Goal: Information Seeking & Learning: Check status

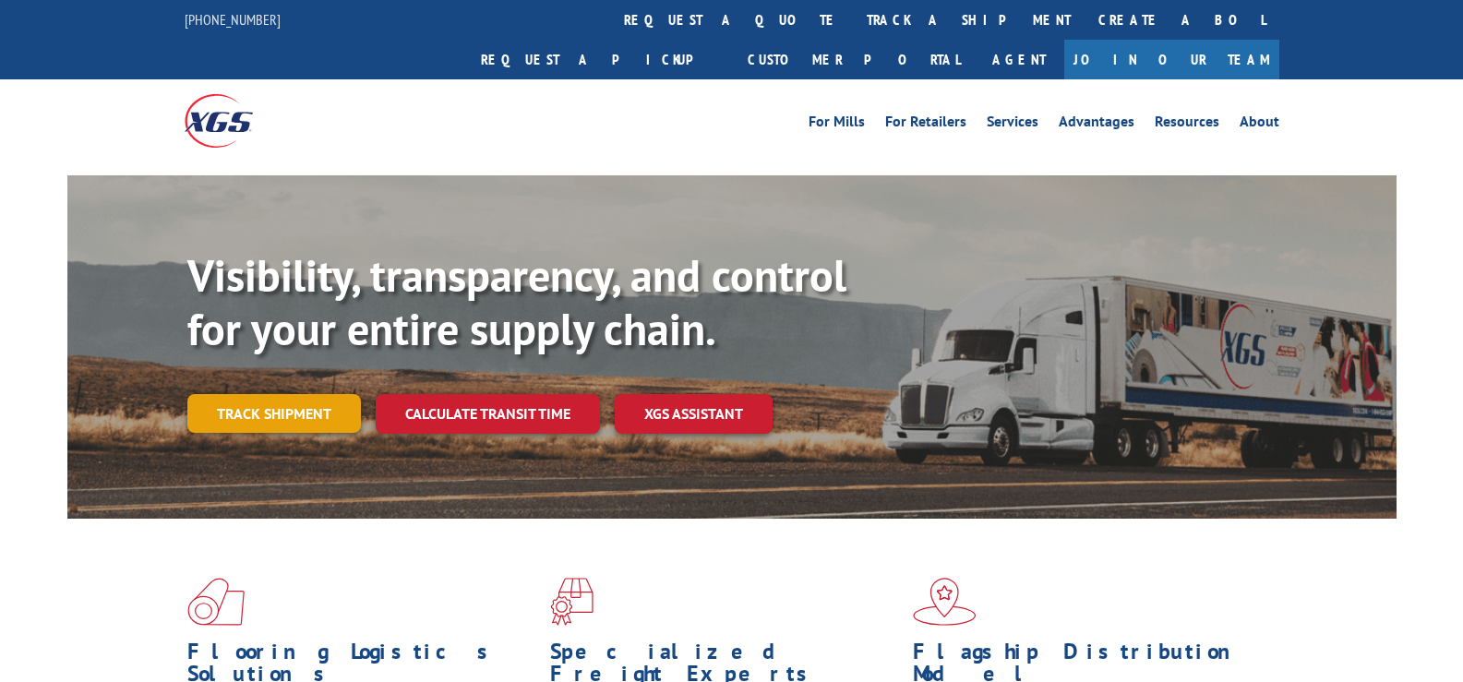
click at [256, 394] on link "Track shipment" at bounding box center [273, 413] width 173 height 39
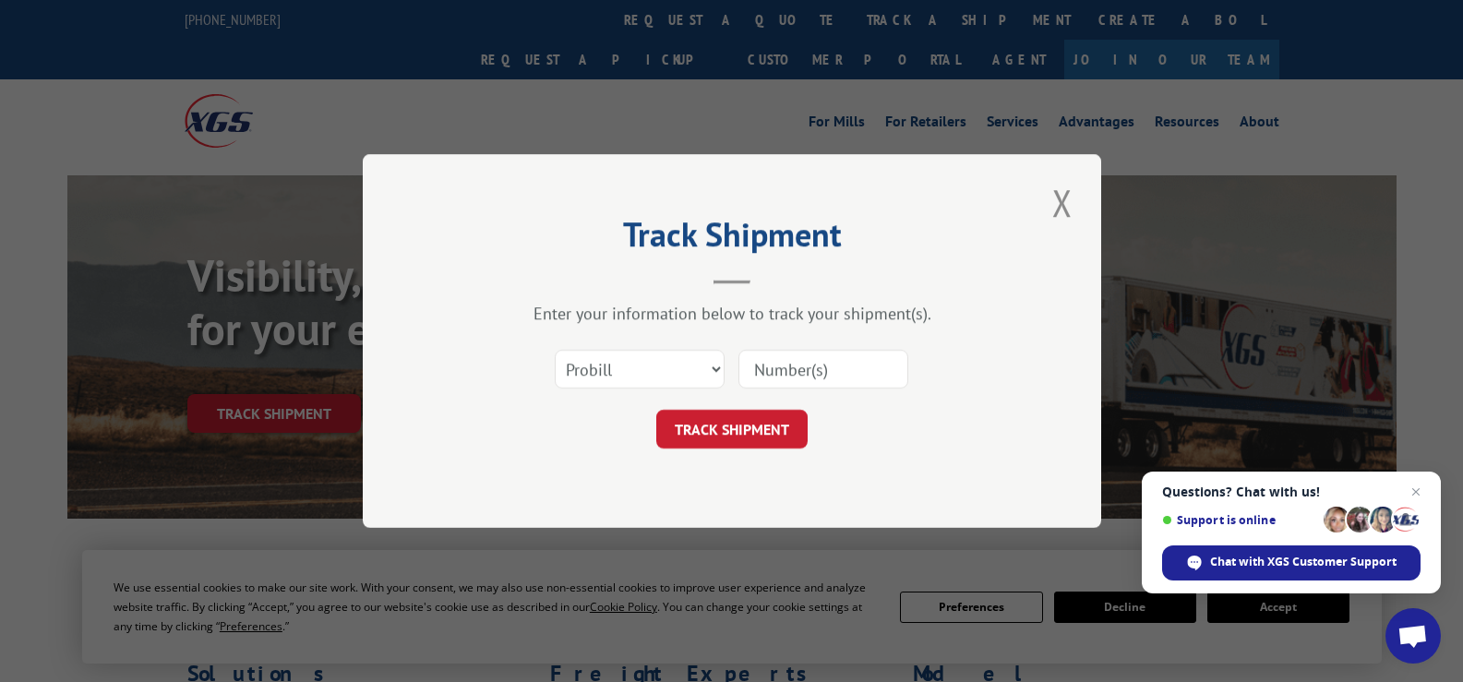
click at [843, 368] on input at bounding box center [823, 369] width 170 height 39
paste input "17152314"
click at [734, 443] on button "TRACK SHIPMENT" at bounding box center [731, 429] width 151 height 39
click at [744, 420] on button "TRACK SHIPMENT" at bounding box center [731, 429] width 151 height 39
type input "17152314"
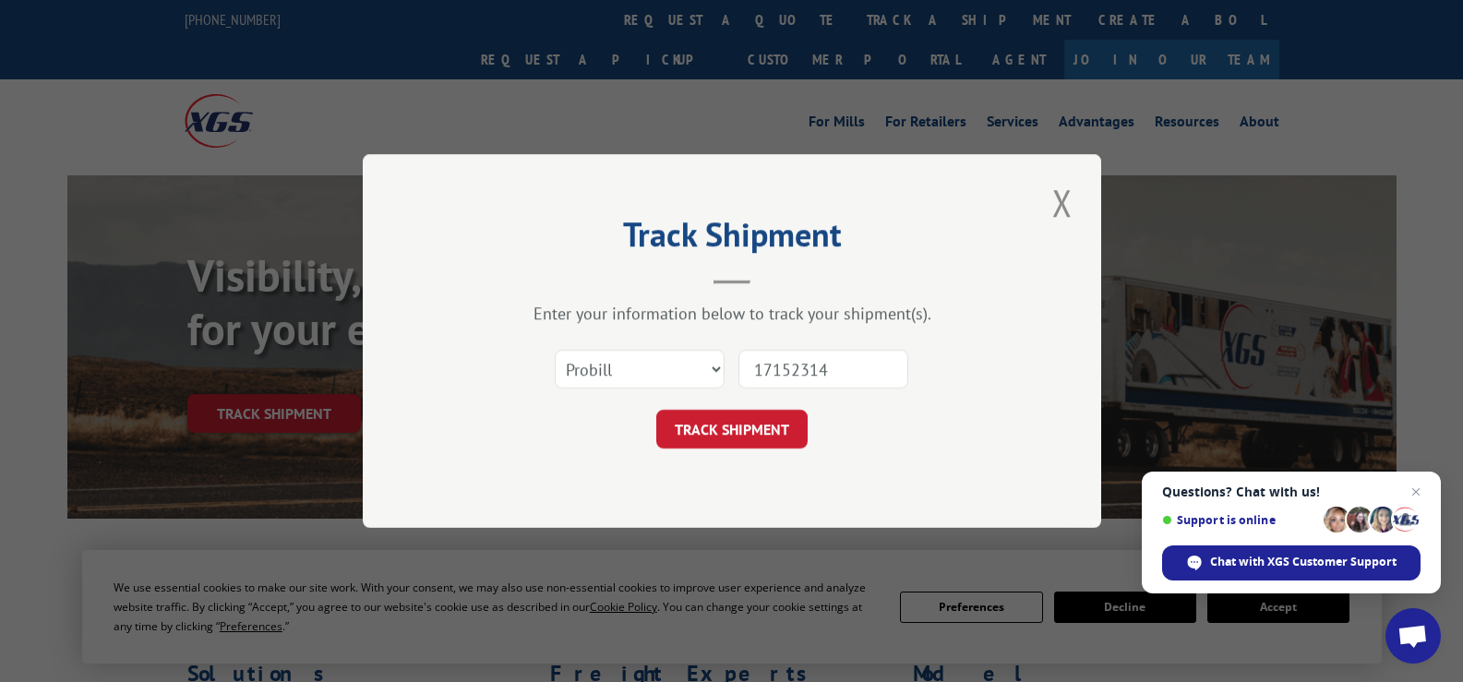
click button "TRACK SHIPMENT" at bounding box center [731, 429] width 151 height 39
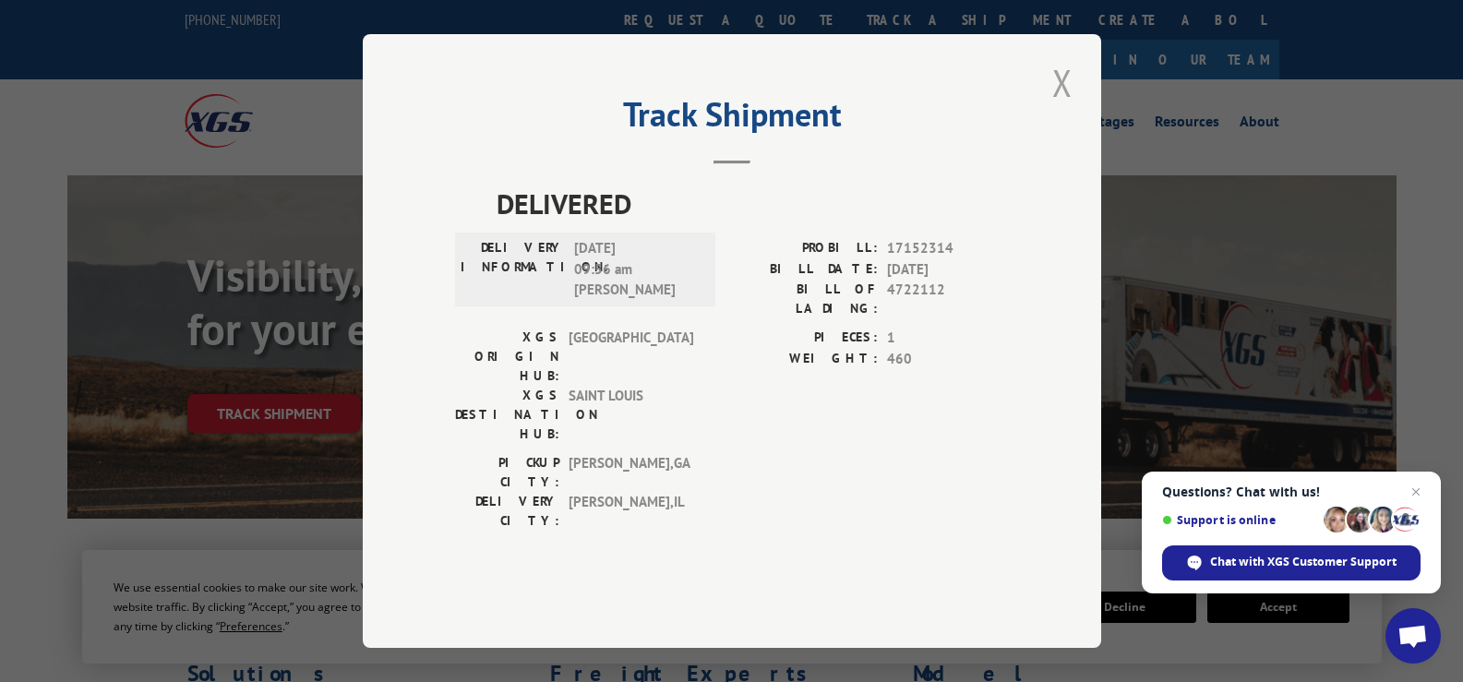
click at [1076, 108] on button "Close modal" at bounding box center [1061, 82] width 31 height 51
